Goal: Information Seeking & Learning: Learn about a topic

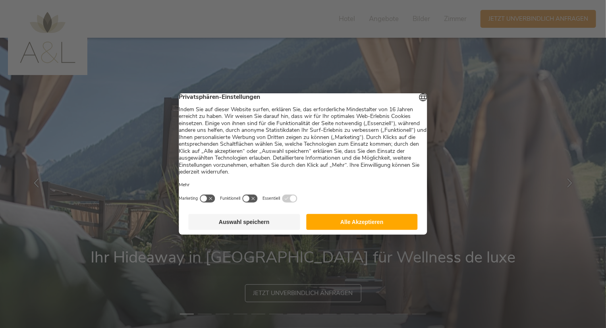
click at [250, 228] on button "Auswahl speichern" at bounding box center [245, 222] width 112 height 16
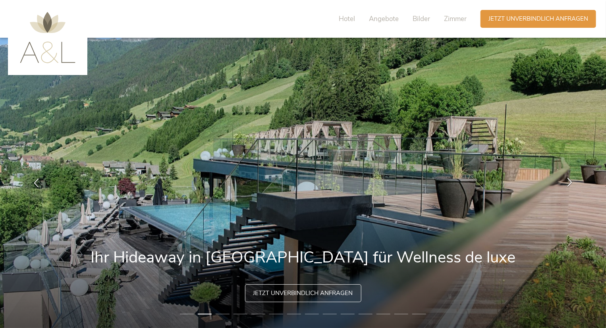
click at [571, 184] on icon at bounding box center [569, 181] width 9 height 9
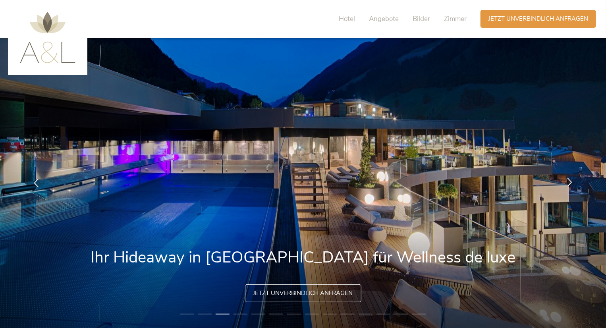
click at [571, 184] on icon at bounding box center [569, 181] width 9 height 9
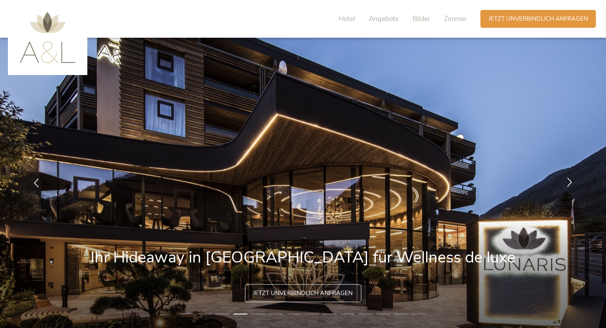
click at [571, 184] on icon at bounding box center [569, 181] width 9 height 9
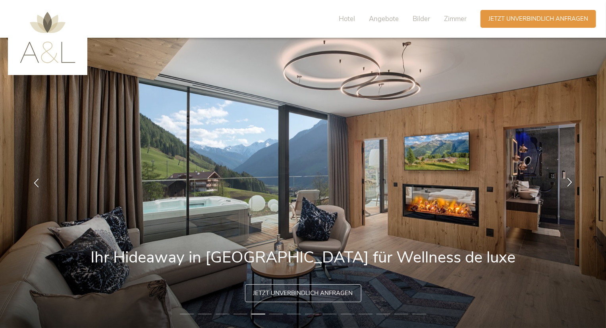
click at [571, 184] on icon at bounding box center [569, 181] width 9 height 9
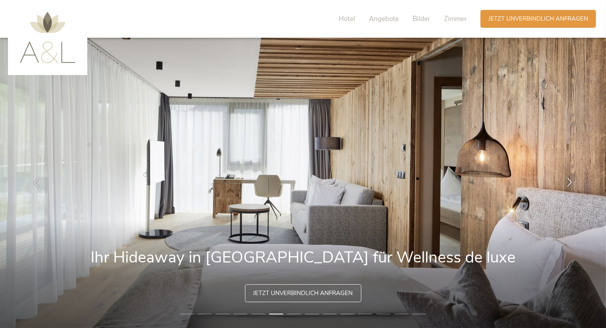
click at [571, 184] on icon at bounding box center [569, 181] width 9 height 9
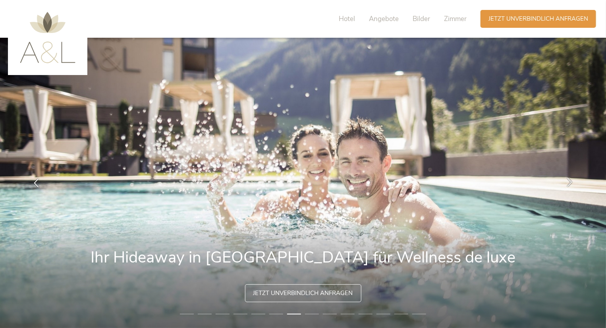
click at [571, 184] on icon at bounding box center [569, 181] width 9 height 9
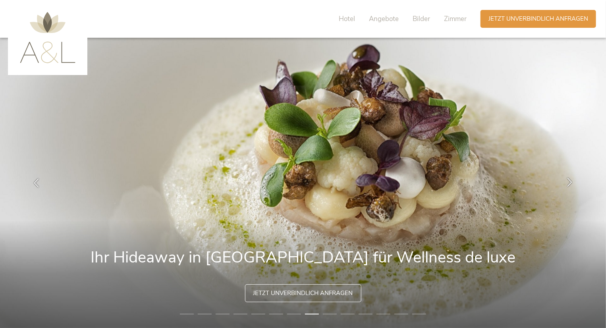
click at [571, 184] on icon at bounding box center [569, 181] width 9 height 9
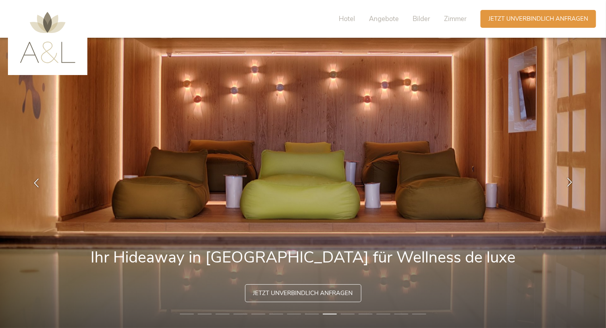
click at [571, 184] on icon at bounding box center [569, 181] width 9 height 9
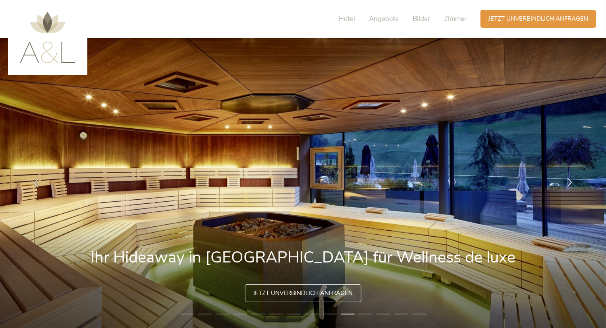
click at [571, 184] on icon at bounding box center [569, 181] width 9 height 9
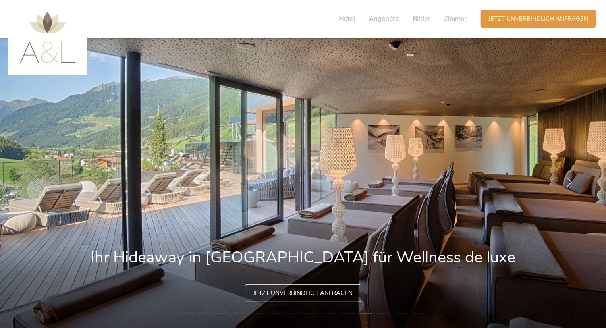
click at [571, 184] on icon at bounding box center [569, 181] width 9 height 9
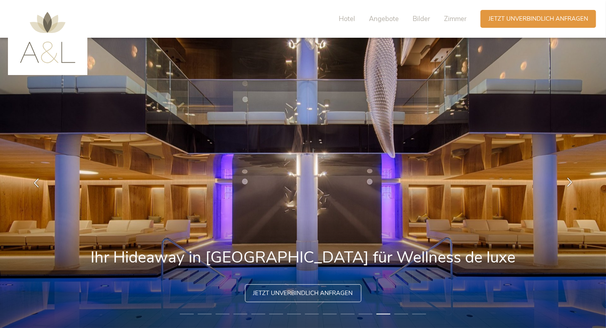
click at [571, 184] on icon at bounding box center [569, 181] width 9 height 9
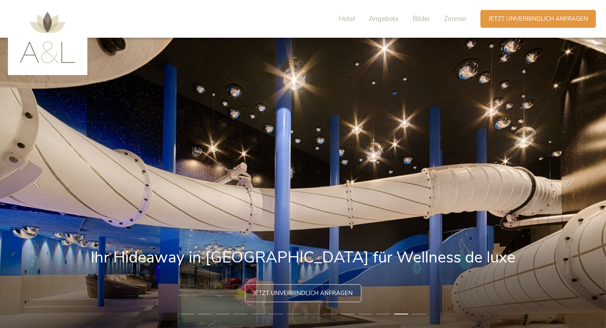
click at [571, 184] on icon at bounding box center [569, 181] width 9 height 9
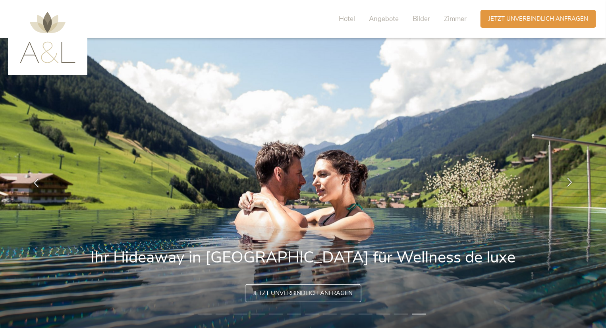
click at [571, 184] on icon at bounding box center [569, 181] width 9 height 9
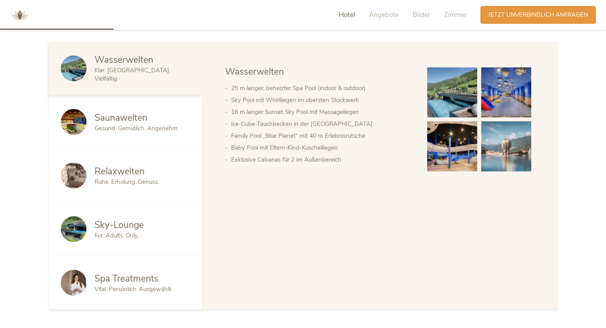
scroll to position [459, 0]
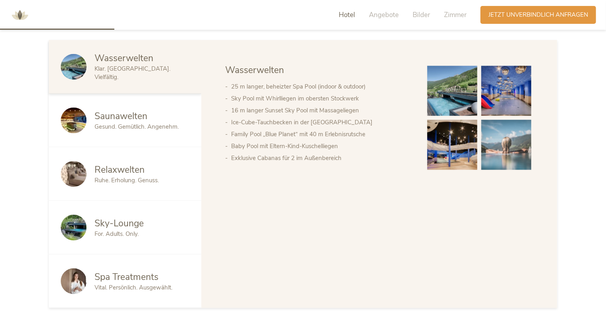
click at [124, 118] on span "Saunawelten" at bounding box center [120, 116] width 53 height 12
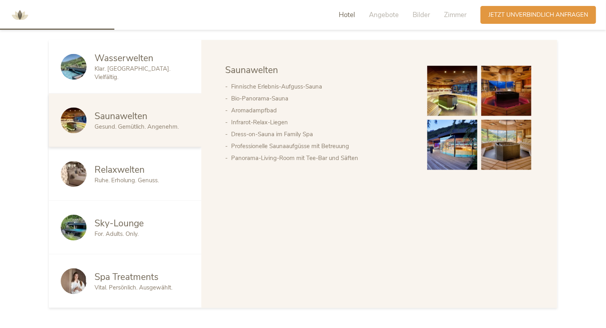
click at [155, 172] on div "Relaxwelten" at bounding box center [141, 170] width 95 height 13
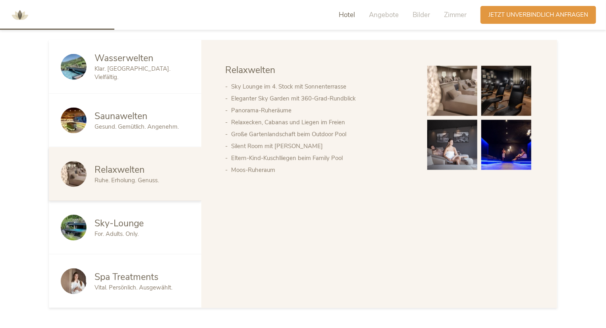
click at [129, 212] on div "Sky-Lounge For. Adults. Only." at bounding box center [125, 228] width 152 height 54
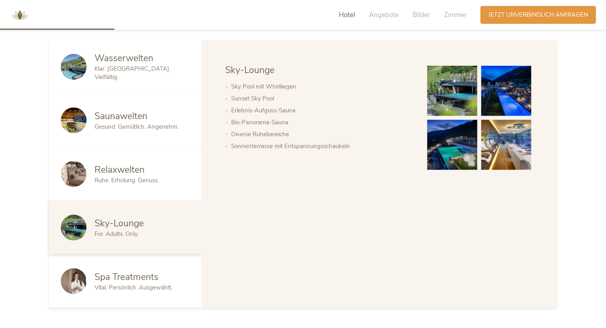
click at [135, 290] on span "Vital. Persönlich. Ausgewählt." at bounding box center [133, 287] width 78 height 8
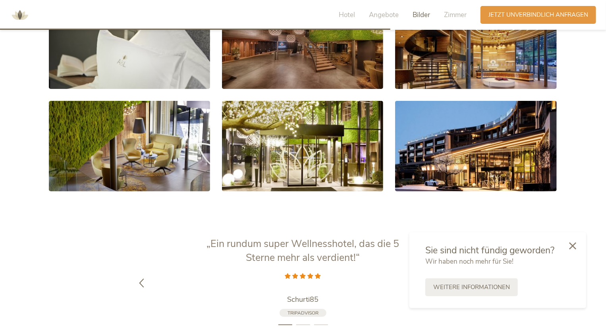
scroll to position [1569, 0]
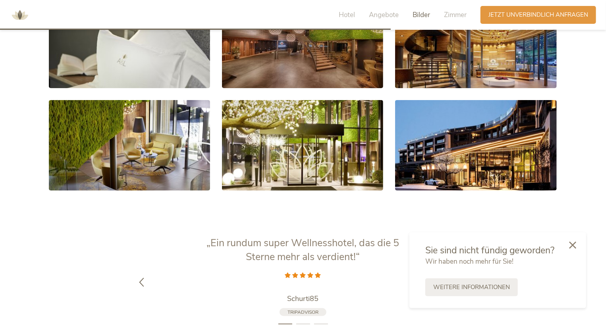
click at [574, 244] on icon at bounding box center [572, 244] width 7 height 7
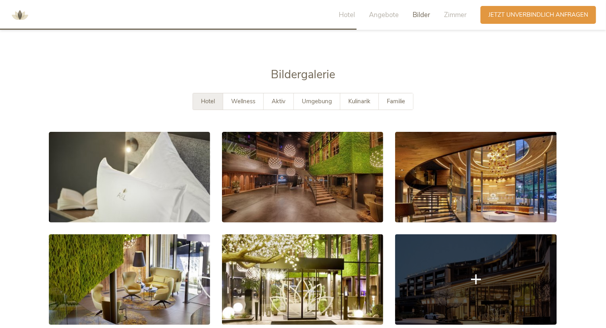
scroll to position [1432, 0]
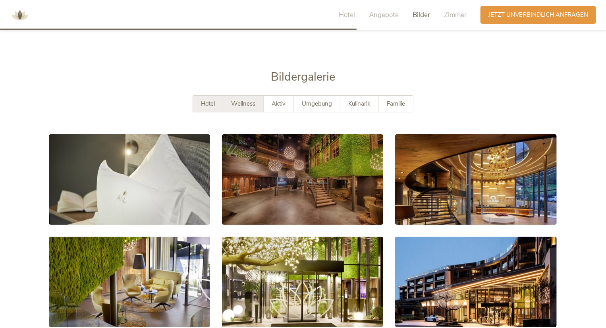
click at [245, 102] on span "Wellness" at bounding box center [243, 104] width 24 height 8
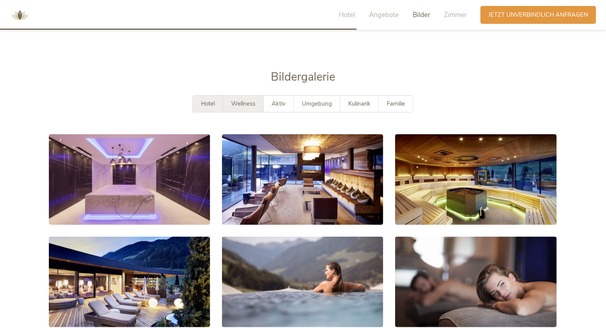
click at [213, 104] on span "Hotel" at bounding box center [208, 104] width 14 height 8
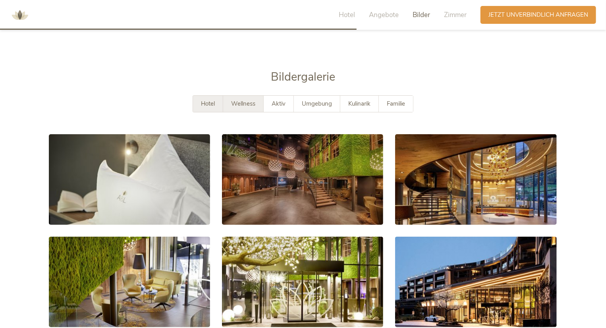
click at [243, 107] on span "Wellness" at bounding box center [243, 104] width 24 height 8
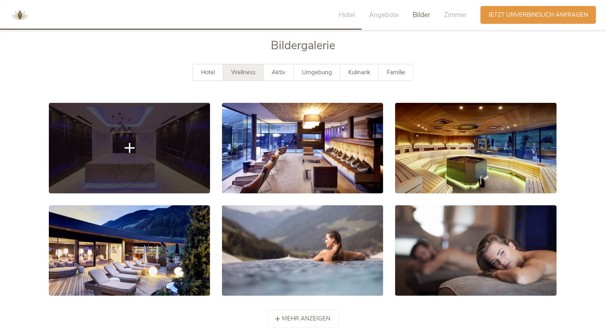
scroll to position [1470, 0]
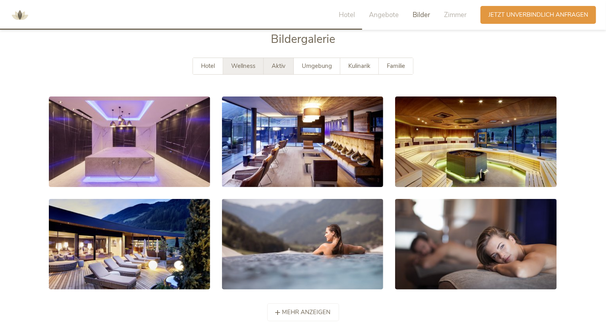
click at [283, 61] on div "Aktiv" at bounding box center [279, 66] width 30 height 16
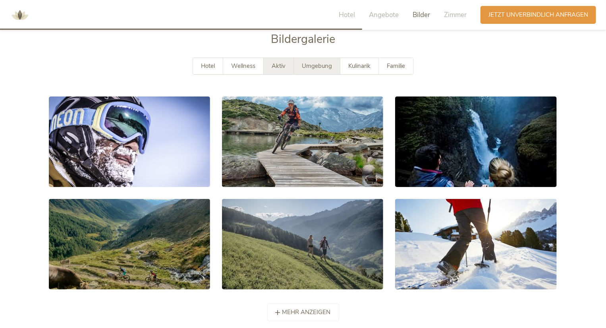
click at [318, 64] on span "Umgebung" at bounding box center [317, 66] width 30 height 8
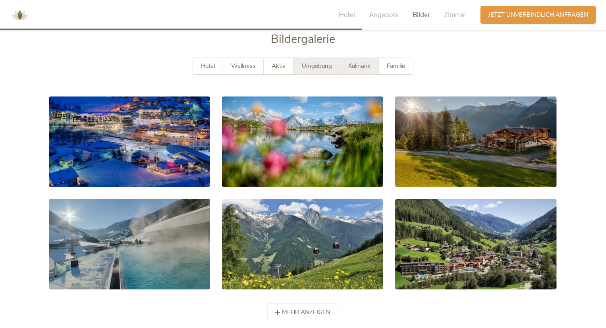
click at [359, 67] on span "Kulinarik" at bounding box center [359, 66] width 22 height 8
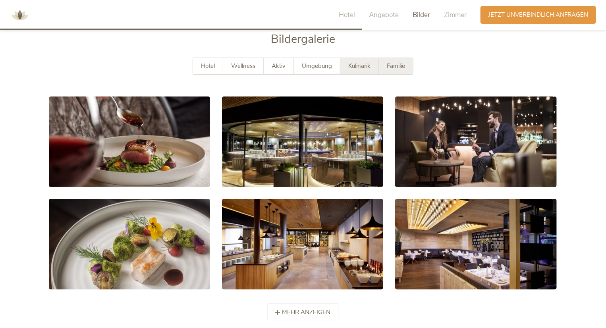
click at [400, 67] on span "Familie" at bounding box center [396, 66] width 18 height 8
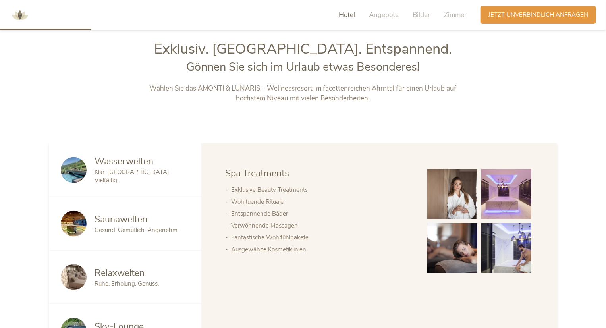
scroll to position [329, 0]
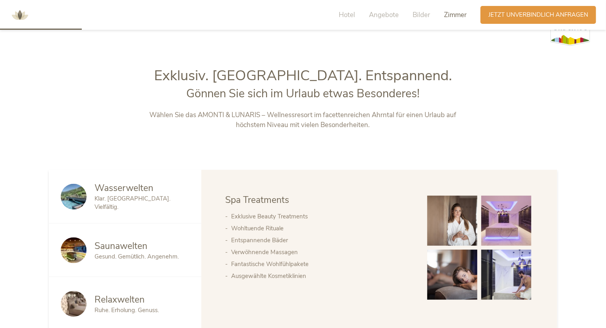
click at [452, 12] on span "Zimmer" at bounding box center [455, 14] width 23 height 9
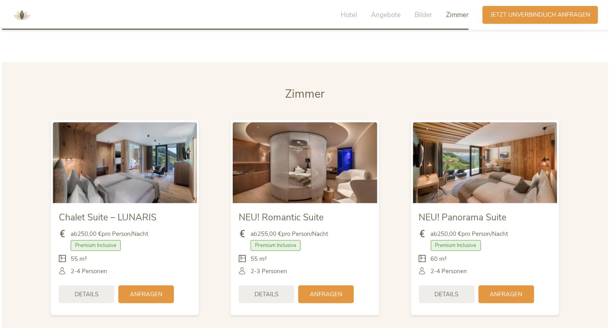
scroll to position [1874, 0]
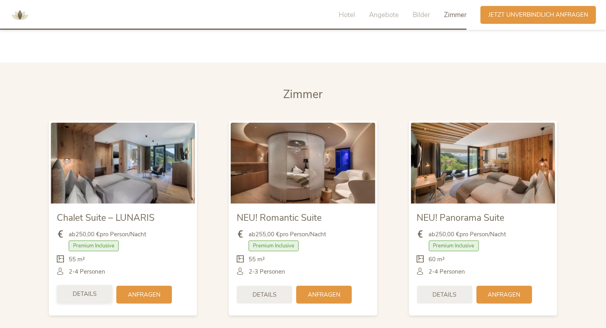
click at [78, 300] on div "Details" at bounding box center [85, 294] width 56 height 18
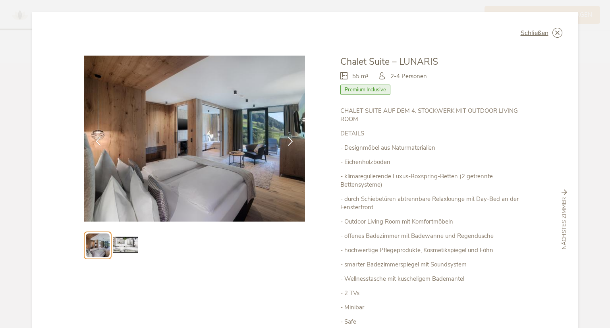
click at [119, 242] on img at bounding box center [125, 245] width 25 height 25
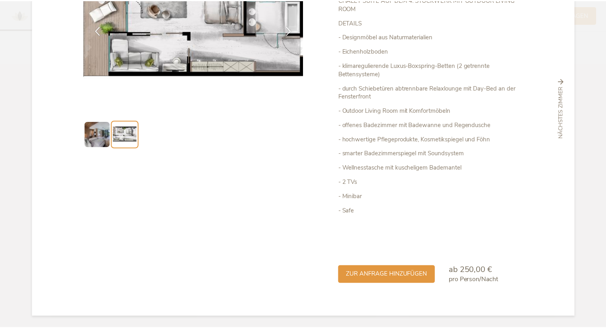
scroll to position [0, 0]
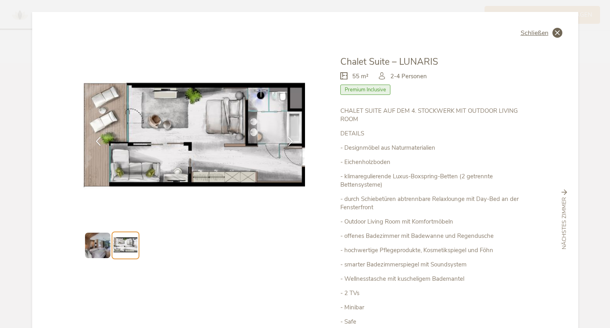
click at [556, 30] on icon at bounding box center [557, 33] width 10 height 10
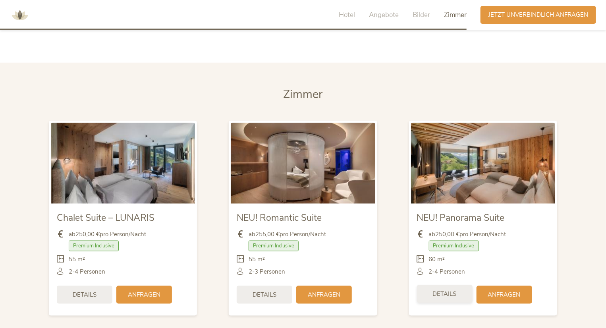
click at [438, 290] on span "Details" at bounding box center [445, 294] width 24 height 8
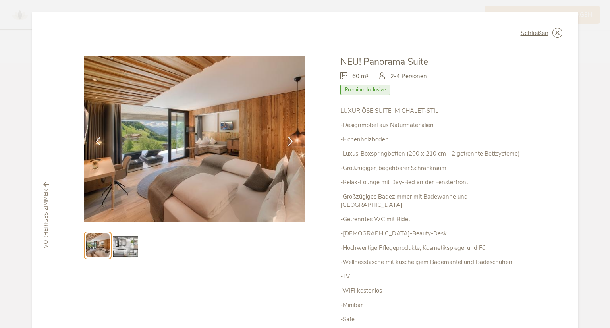
click at [126, 245] on img at bounding box center [125, 245] width 25 height 25
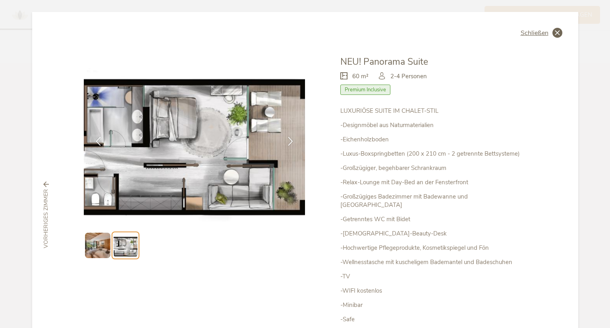
click at [556, 37] on icon at bounding box center [557, 33] width 10 height 10
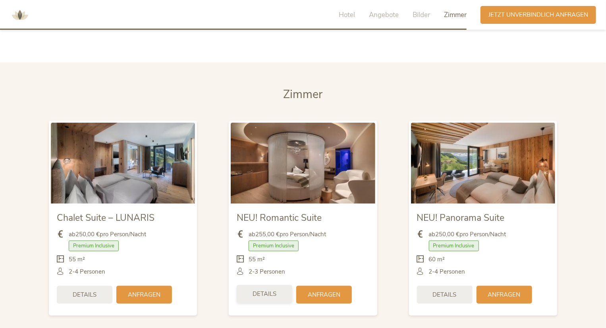
click at [264, 297] on span "Details" at bounding box center [264, 294] width 24 height 8
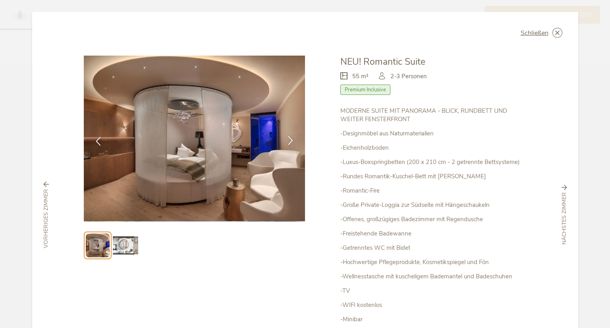
click at [287, 137] on icon at bounding box center [290, 140] width 9 height 9
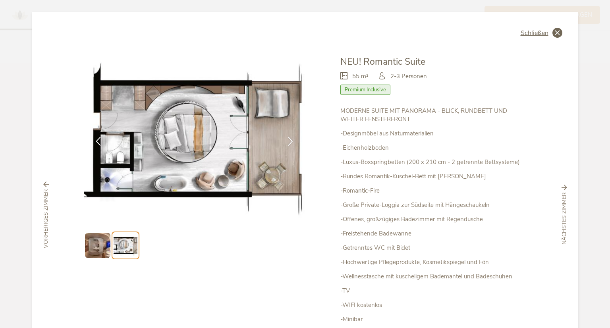
click at [555, 31] on icon at bounding box center [557, 33] width 10 height 10
